Goal: Find specific page/section: Find specific page/section

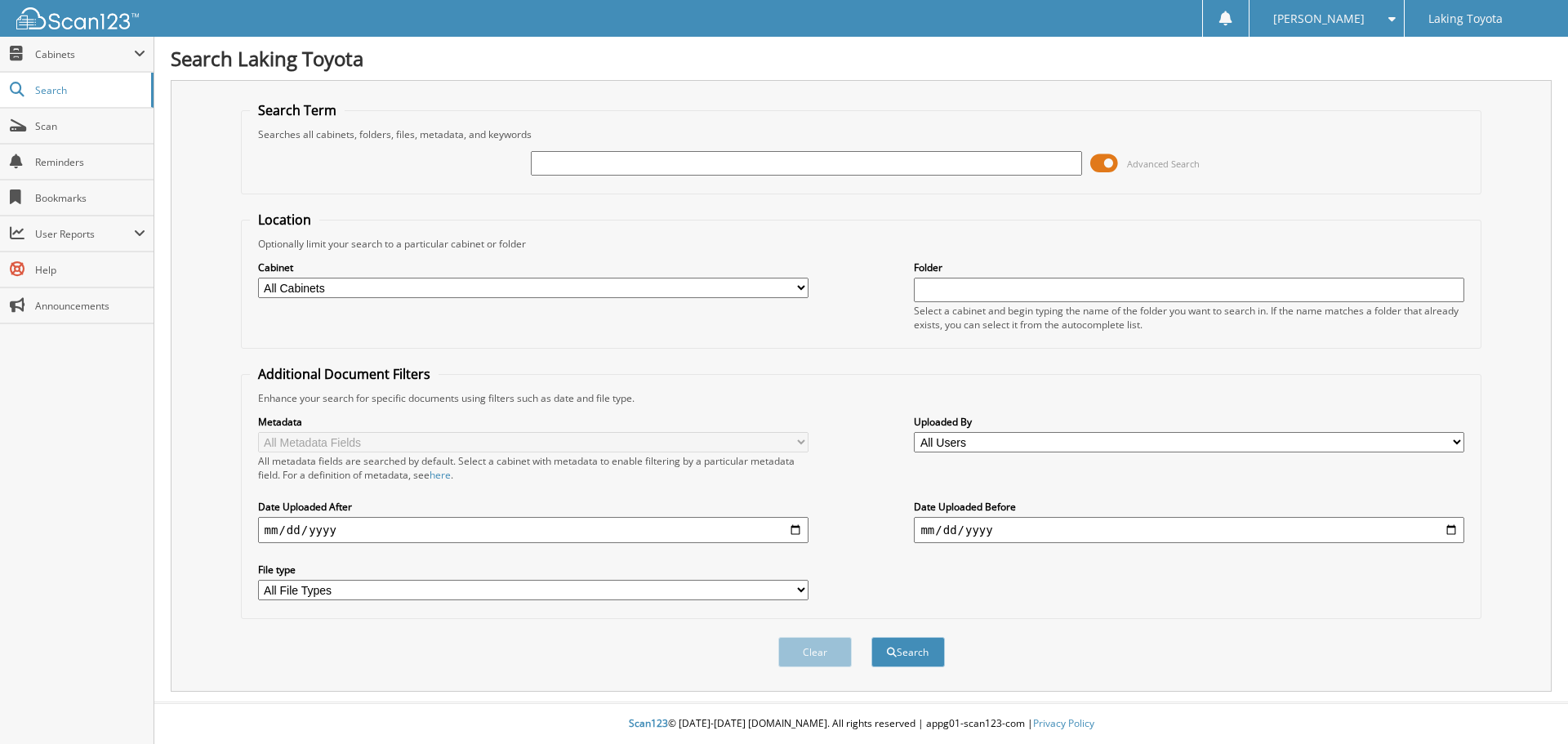
click at [1100, 166] on span at bounding box center [1104, 164] width 28 height 24
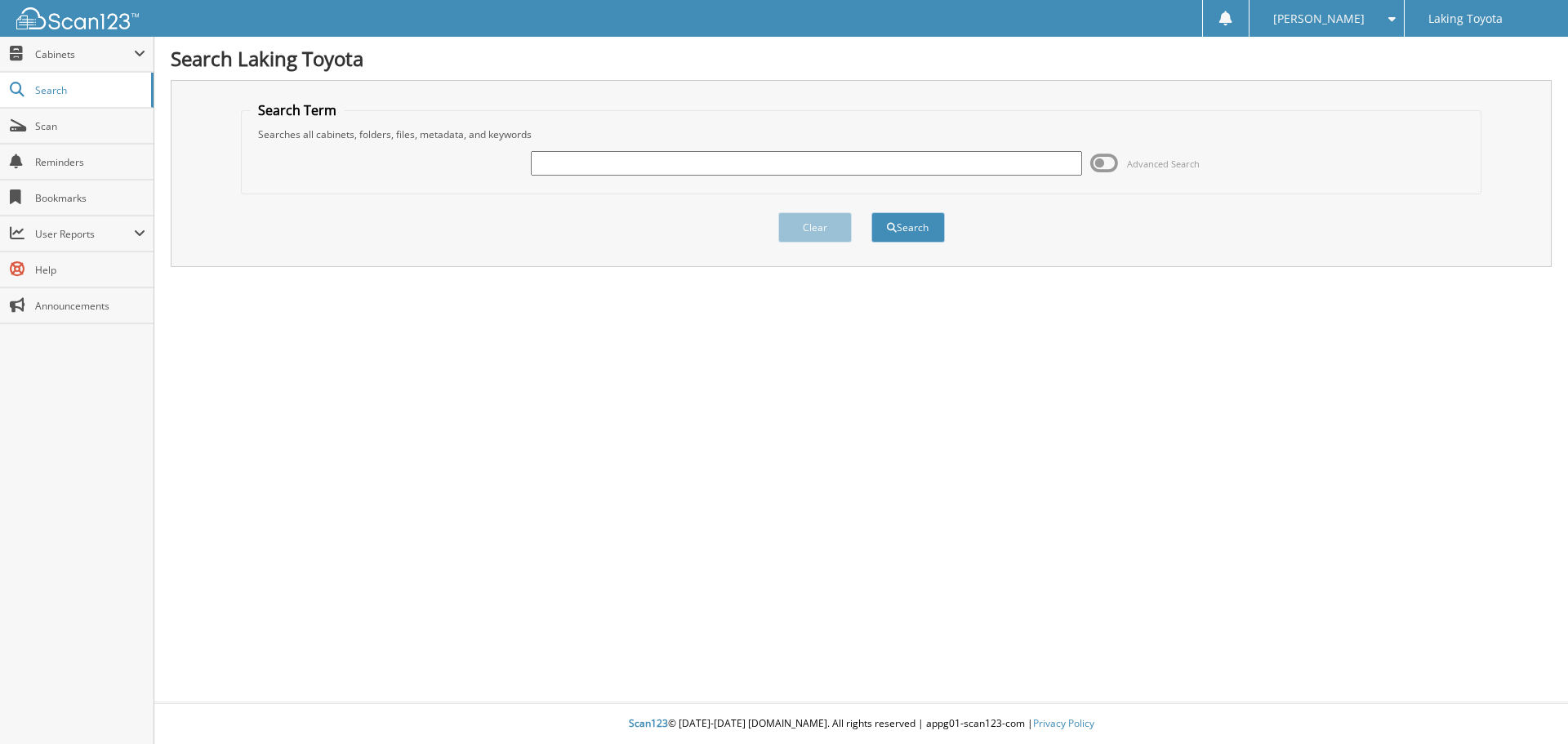
click at [827, 158] on input "text" at bounding box center [806, 164] width 550 height 24
type input "[PERSON_NAME], hel"
click at [871, 212] on button "Search" at bounding box center [907, 227] width 73 height 31
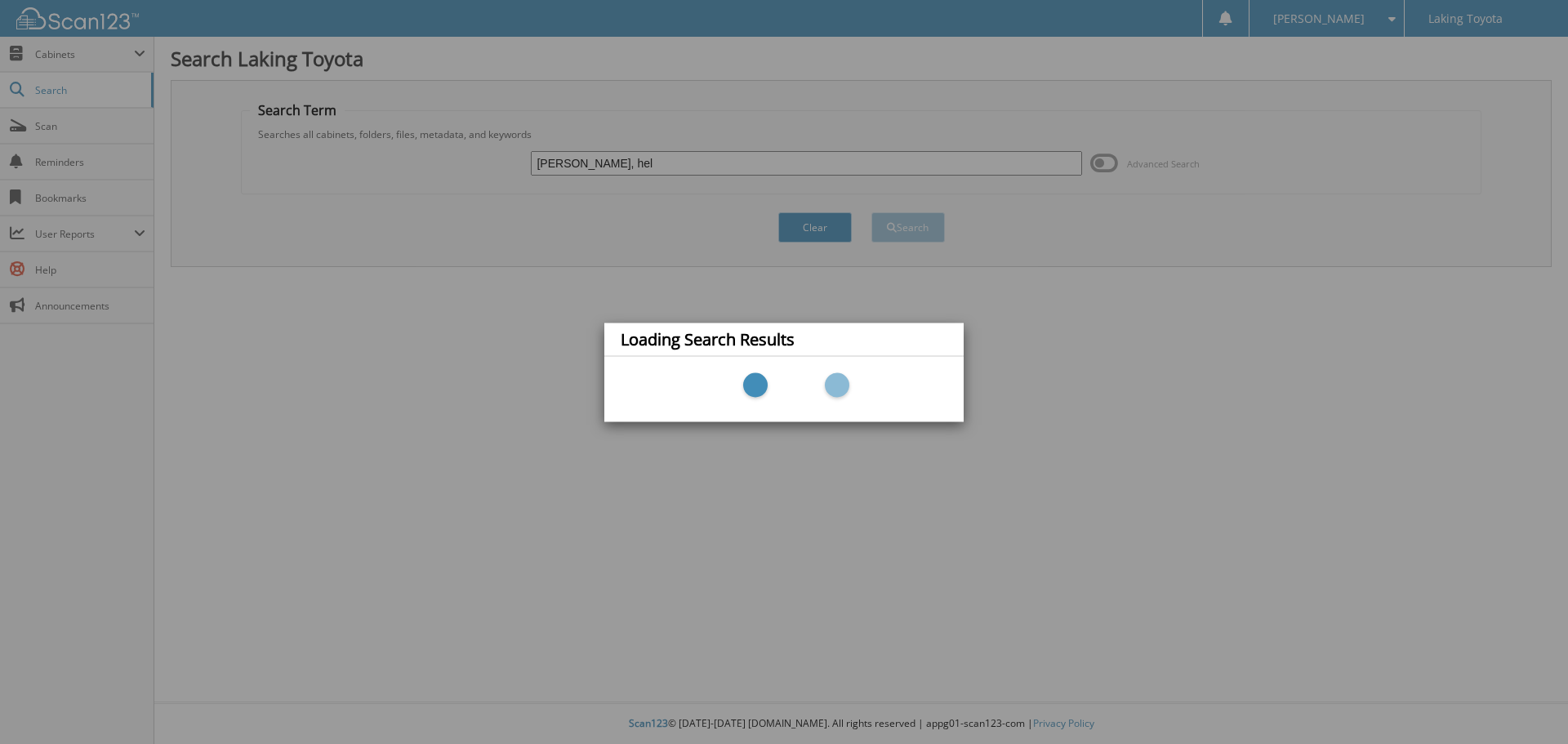
click at [1051, 393] on div "Loading Search Results" at bounding box center [784, 372] width 1568 height 744
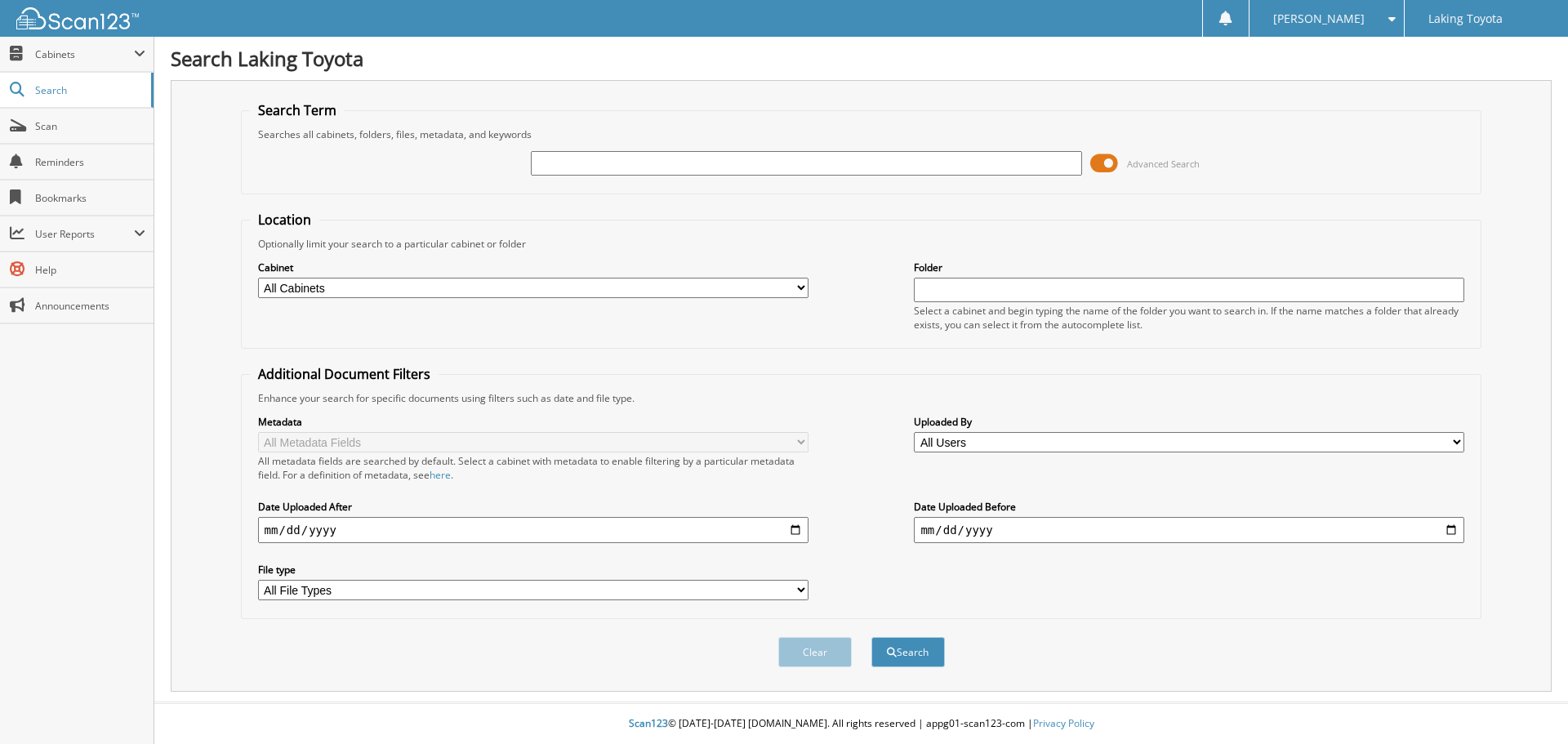
click at [615, 172] on input "text" at bounding box center [806, 164] width 550 height 24
type input "34798"
click at [871, 637] on button "Search" at bounding box center [907, 652] width 73 height 31
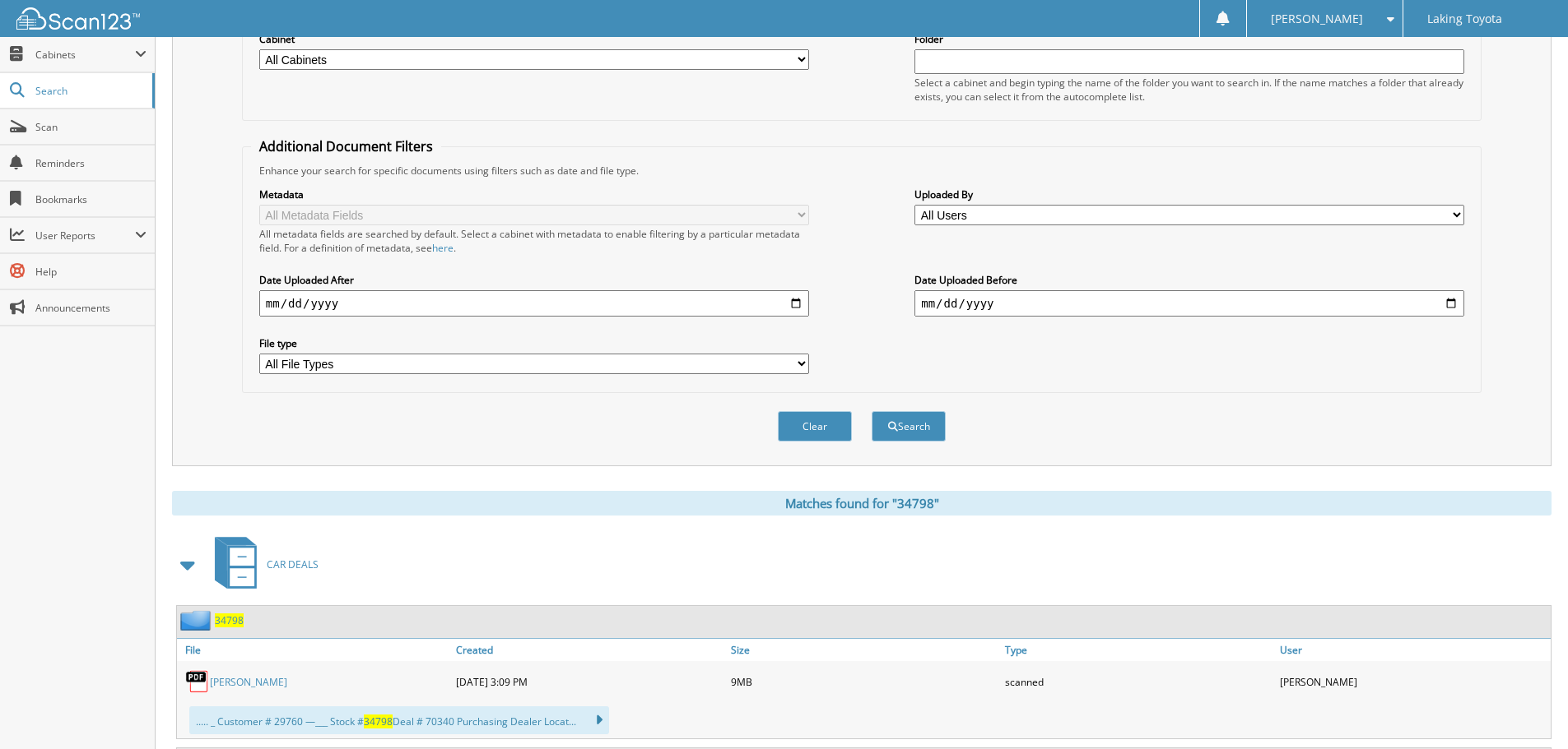
scroll to position [329, 0]
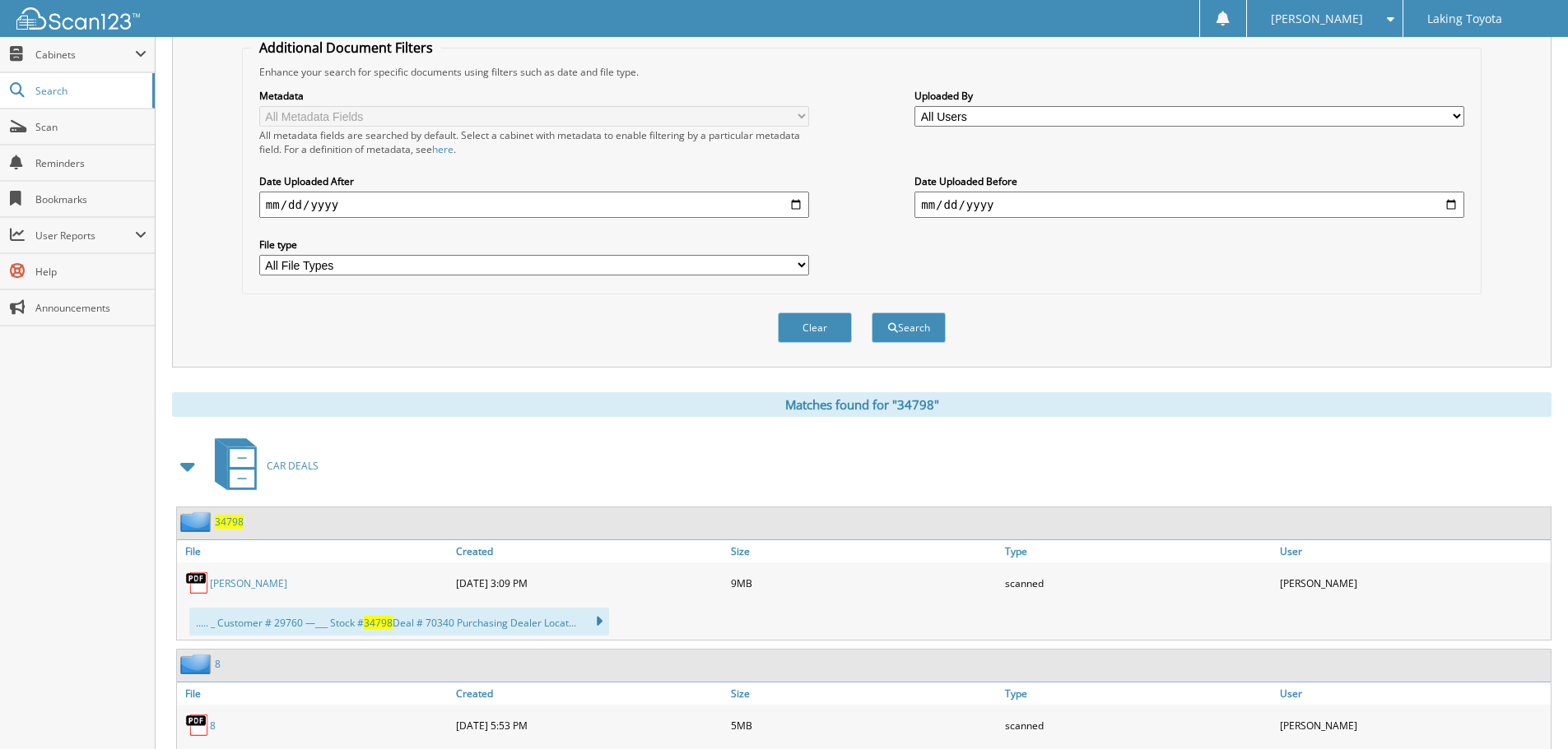
click at [254, 589] on link "Rouleau, Helene" at bounding box center [248, 583] width 78 height 14
